Goal: Find specific page/section: Find specific page/section

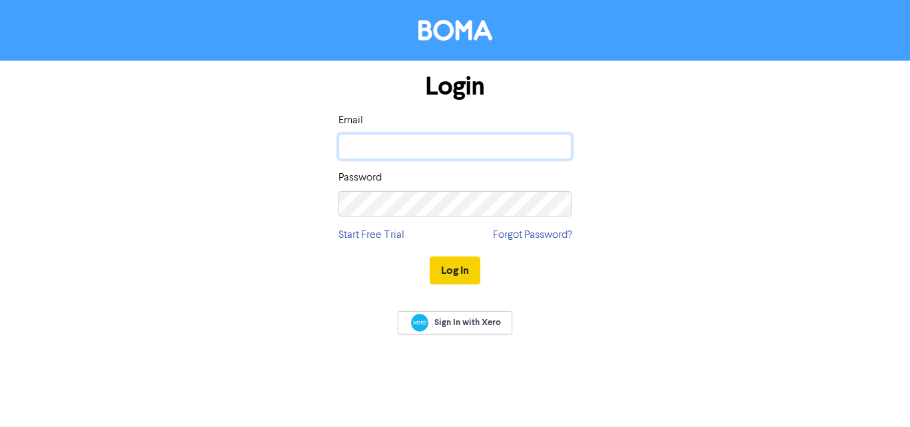
type input "[DOMAIN_NAME][EMAIL_ADDRESS][DOMAIN_NAME]"
click at [465, 271] on button "Log In" at bounding box center [455, 271] width 51 height 28
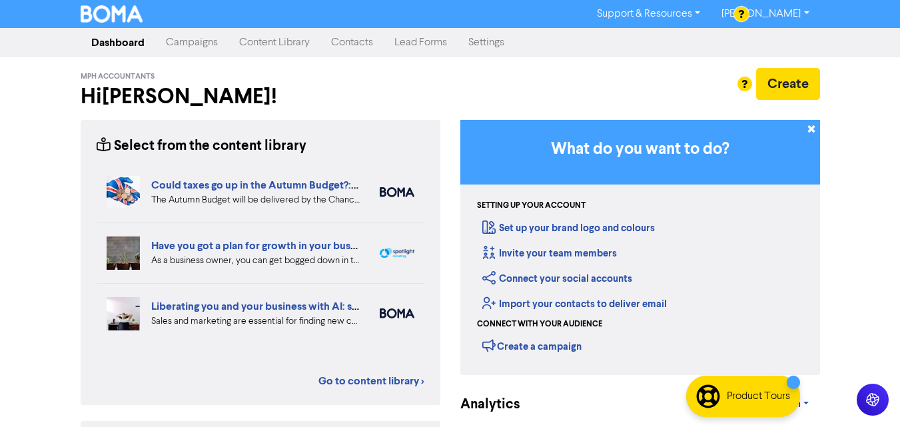
click at [365, 41] on link "Contacts" at bounding box center [352, 42] width 63 height 27
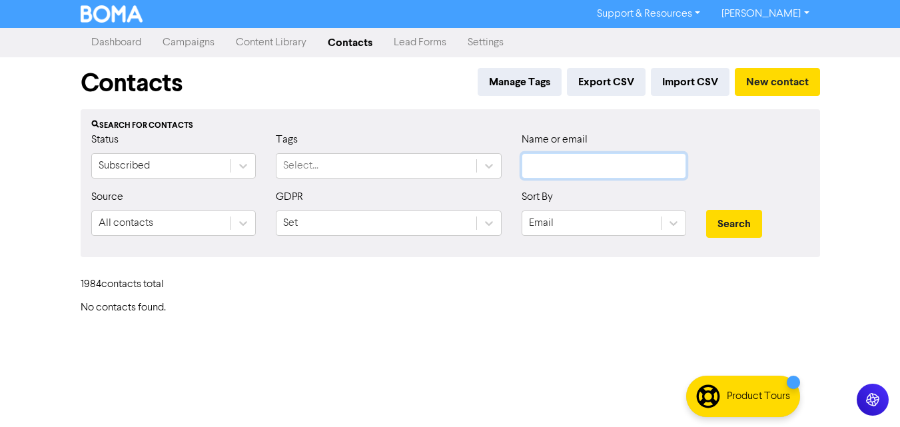
click at [579, 169] on input "text" at bounding box center [604, 165] width 165 height 25
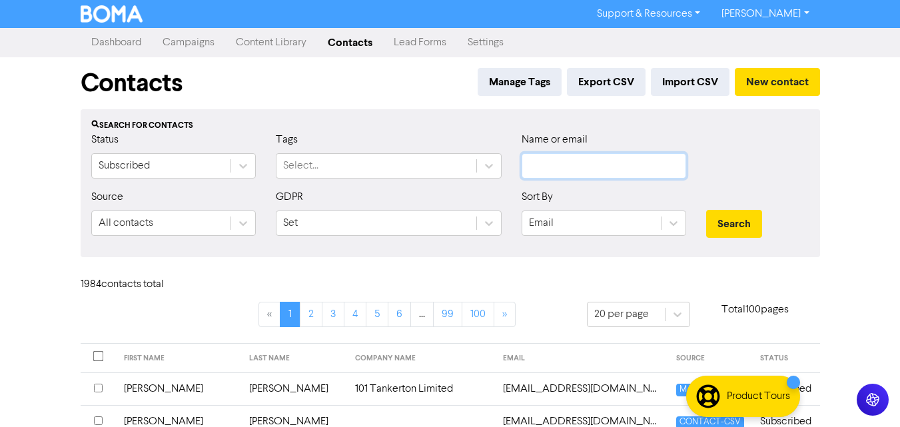
paste input "[EMAIL_ADDRESS][DOMAIN_NAME]"
type input "[EMAIL_ADDRESS][DOMAIN_NAME]"
click at [729, 215] on button "Search" at bounding box center [735, 224] width 56 height 28
